Goal: Find specific page/section: Find specific page/section

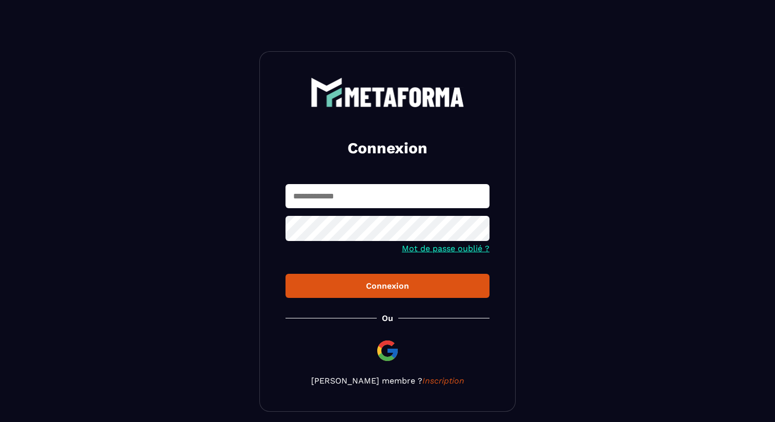
click at [390, 189] on input "text" at bounding box center [388, 196] width 204 height 24
type input "*"
type input "**********"
click at [374, 293] on button "Connexion" at bounding box center [388, 286] width 204 height 24
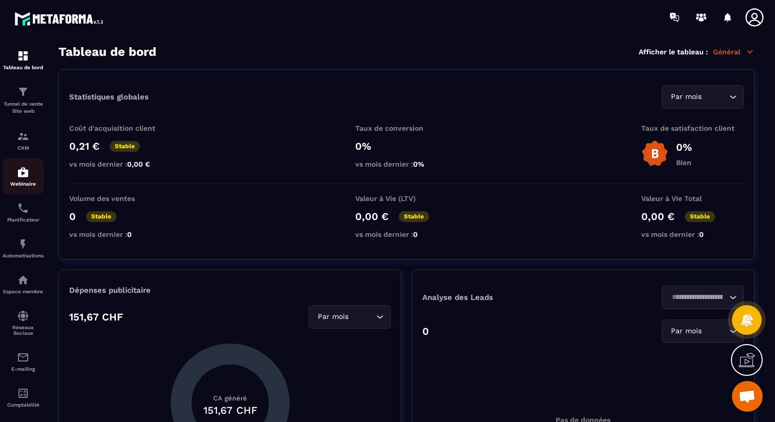
click at [22, 180] on div "Webinaire" at bounding box center [23, 176] width 41 height 21
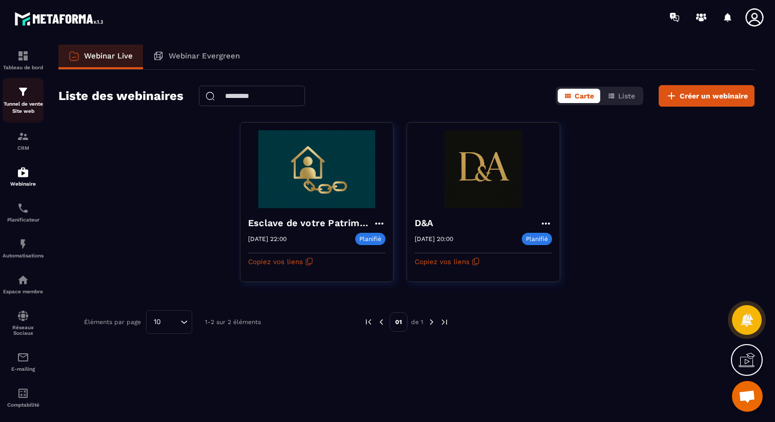
click at [30, 101] on p "Tunnel de vente Site web" at bounding box center [23, 108] width 41 height 14
